Goal: Task Accomplishment & Management: Manage account settings

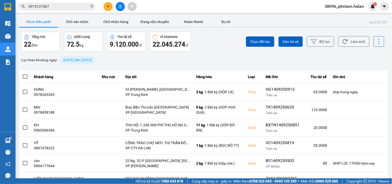
scroll to position [66, 0]
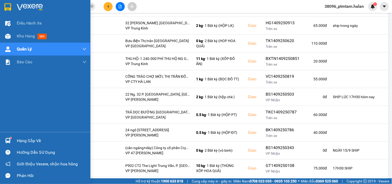
click at [18, 108] on div "Điều hành xe Kho hàng mới Quản [PERSON_NAME] lý chuyến Quản lý giao nhận mới Qu…" at bounding box center [45, 74] width 90 height 115
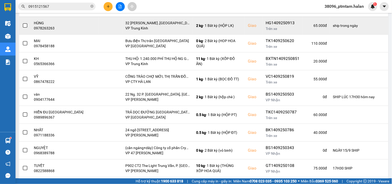
scroll to position [0, 0]
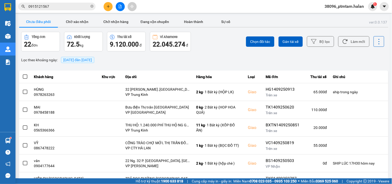
drag, startPoint x: 213, startPoint y: 55, endPoint x: 329, endPoint y: 55, distance: 115.7
click at [215, 56] on div "Lọc theo khoảng ngày : [DATE] đến [DATE]" at bounding box center [203, 60] width 369 height 9
click at [351, 42] on button "Làm mới" at bounding box center [353, 41] width 31 height 11
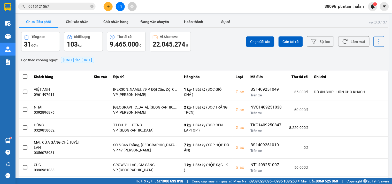
click at [124, 68] on div "ver: 0.0.137 Chưa điều phối Chờ xác nhận Chờ nhận hàng Đang vận chuyển Hoàn thà…" at bounding box center [203, 145] width 371 height 259
click at [269, 63] on div "Lọc theo khoảng ngày : [DATE] đến [DATE]" at bounding box center [203, 60] width 369 height 9
click at [260, 59] on div "Lọc theo khoảng ngày : [DATE] đến [DATE]" at bounding box center [203, 60] width 369 height 9
click at [123, 68] on div "ver: 0.0.137 Chưa điều phối Chờ xác nhận Chờ nhận hàng Đang vận chuyển Hoàn thà…" at bounding box center [203, 145] width 371 height 259
click at [68, 8] on input "0915121567" at bounding box center [58, 7] width 61 height 6
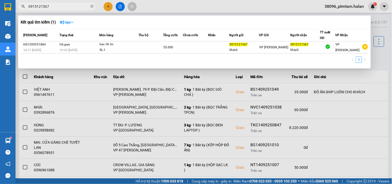
click at [68, 8] on input "0915121567" at bounding box center [58, 7] width 61 height 6
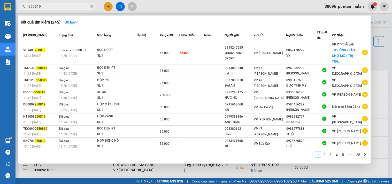
click at [43, 6] on input "250819" at bounding box center [58, 7] width 61 height 6
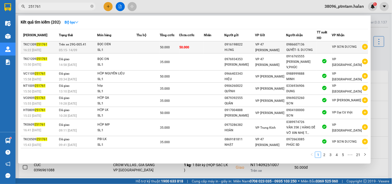
type input "251761"
click at [142, 47] on td at bounding box center [147, 47] width 23 height 12
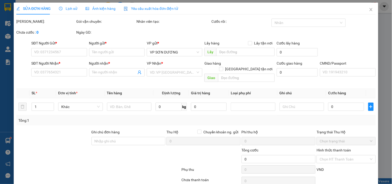
type input "0916198022"
type input "HƯNG"
type input "0986607136"
type input "QUYẾT- S. DƯƠNG"
type input "50.000"
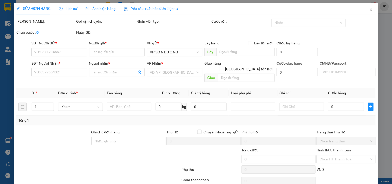
type input "50.000"
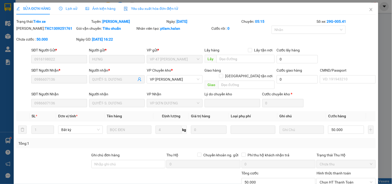
click at [72, 8] on span "Lịch sử" at bounding box center [68, 8] width 18 height 4
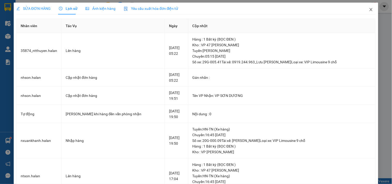
click at [369, 8] on icon "close" at bounding box center [371, 9] width 4 height 4
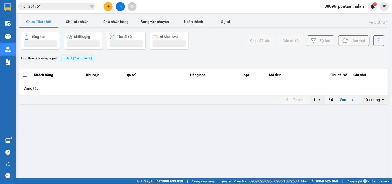
click at [218, 43] on div "Chọn đối tác Gán tài xế Bộ lọc Làm mới" at bounding box center [294, 41] width 182 height 18
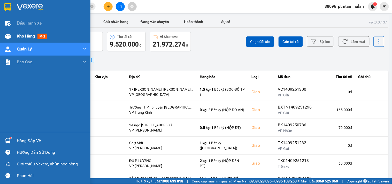
click at [29, 38] on span "Kho hàng" at bounding box center [26, 36] width 18 height 5
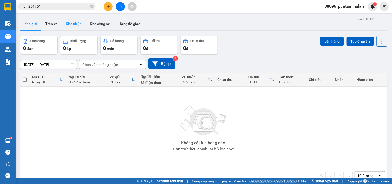
click at [65, 24] on button "Kho nhận" at bounding box center [74, 24] width 24 height 12
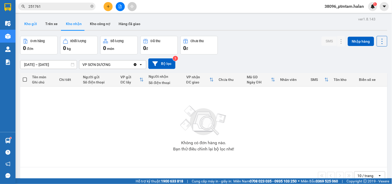
click at [31, 24] on button "Kho gửi" at bounding box center [30, 24] width 21 height 12
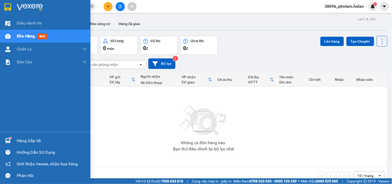
click at [36, 140] on div "Hàng sắp về" at bounding box center [52, 141] width 70 height 8
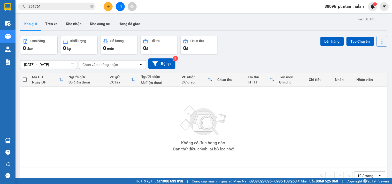
click at [266, 51] on section "Kết quả tìm kiếm ( 202 ) Bộ lọc Mã ĐH Trạng thái Món hàng Thu hộ Tổng cước Chưa…" at bounding box center [196, 92] width 392 height 184
